Goal: Task Accomplishment & Management: Use online tool/utility

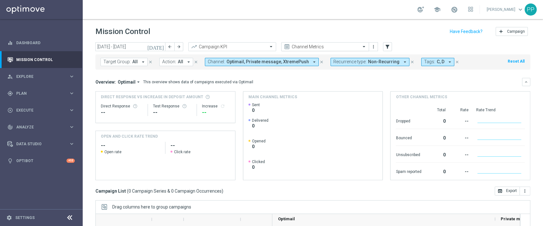
click at [318, 47] on input "text" at bounding box center [319, 46] width 68 height 5
click at [320, 28] on div "Mission Control add Campaign" at bounding box center [313, 31] width 435 height 12
click at [339, 63] on span "Recurrence type:" at bounding box center [350, 61] width 33 height 5
drag, startPoint x: 404, startPoint y: 79, endPoint x: 407, endPoint y: 77, distance: 3.4
click at [404, 79] on div "Overview: Optimail arrow_drop_down This overview shows data of campaigns execut…" at bounding box center [313, 82] width 435 height 8
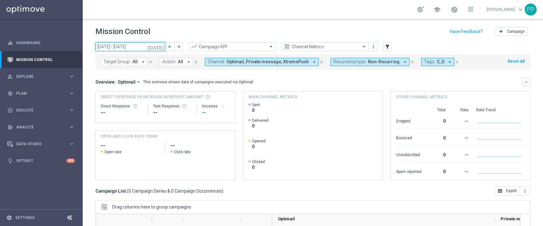
click at [150, 48] on input "[DATE] - [DATE]" at bounding box center [131, 46] width 70 height 9
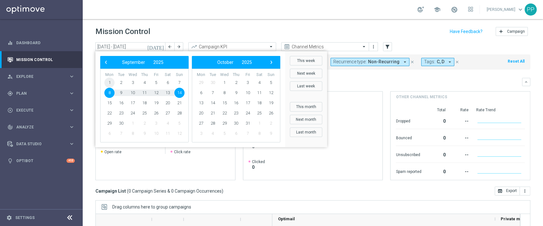
click at [110, 84] on span "1" at bounding box center [109, 83] width 10 height 10
click at [183, 84] on span "7" at bounding box center [179, 83] width 10 height 10
type input "[DATE] - [DATE]"
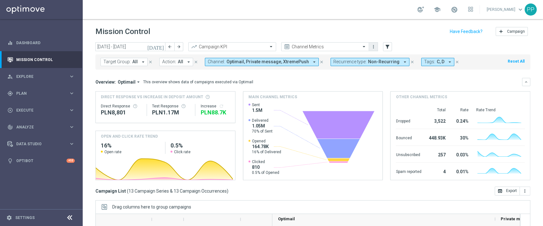
click at [374, 48] on icon "more_vert" at bounding box center [373, 46] width 5 height 5
drag, startPoint x: 346, startPoint y: 25, endPoint x: 335, endPoint y: 41, distance: 20.0
click at [346, 25] on header "Mission Control add Campaign" at bounding box center [313, 30] width 461 height 23
click at [331, 48] on input "text" at bounding box center [319, 46] width 68 height 5
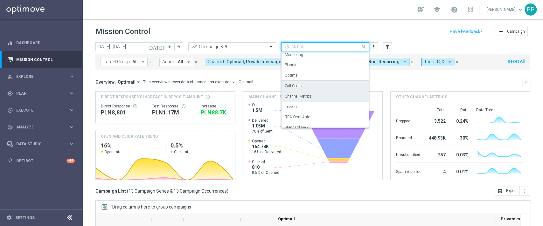
scroll to position [18, 0]
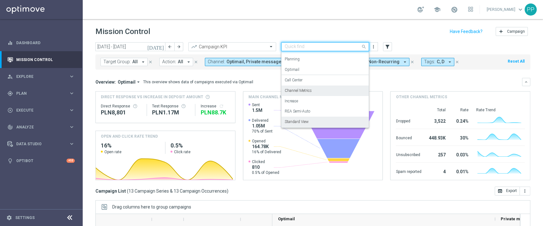
click at [216, 32] on div "Mission Control add Campaign" at bounding box center [313, 31] width 435 height 12
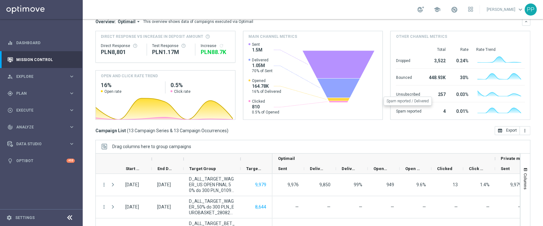
scroll to position [92, 0]
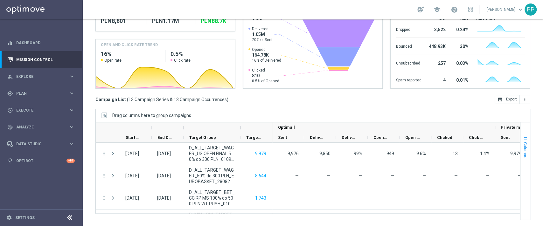
click at [523, 145] on span "Columns" at bounding box center [525, 150] width 5 height 16
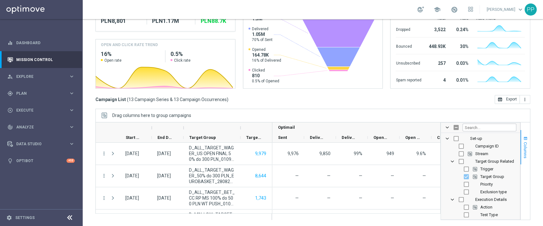
click at [523, 145] on span "Columns" at bounding box center [525, 150] width 5 height 16
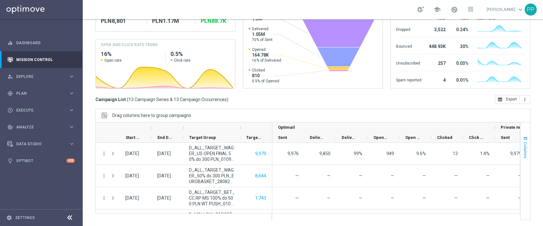
click at [523, 143] on span "Columns" at bounding box center [525, 150] width 5 height 16
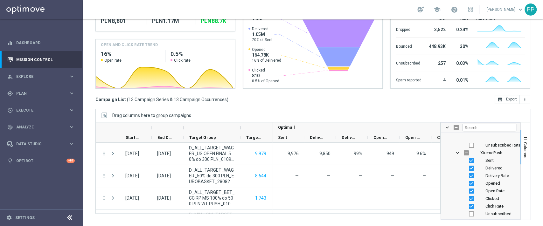
scroll to position [1720, 0]
click at [523, 146] on span "Columns" at bounding box center [525, 150] width 5 height 16
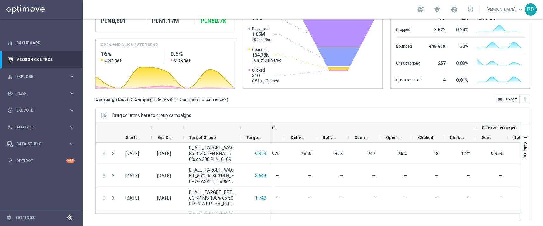
scroll to position [0, 0]
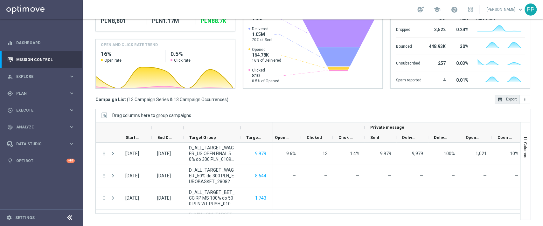
click at [503, 102] on button "open_in_browser Export" at bounding box center [507, 99] width 25 height 9
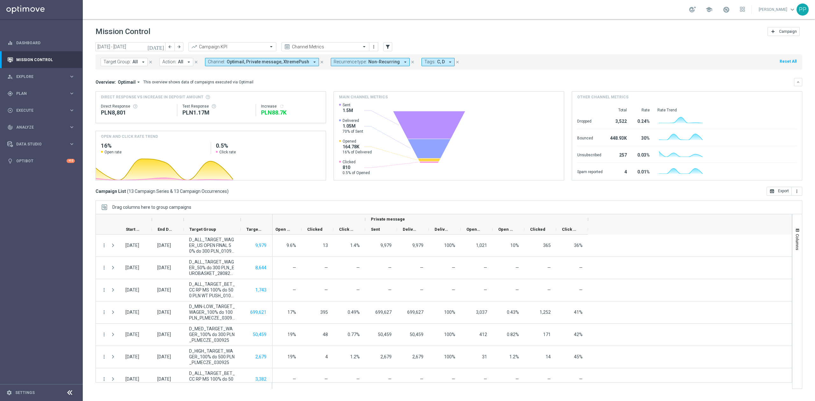
scroll to position [0, 130]
